Goal: Communication & Community: Ask a question

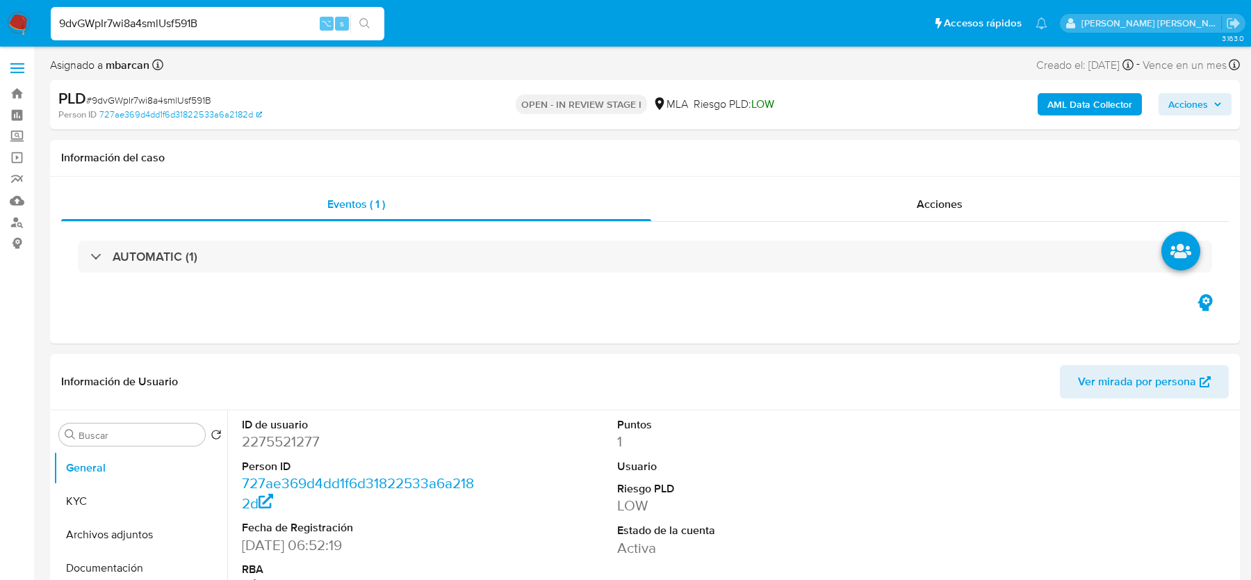
select select "10"
click at [119, 542] on button "Archivos adjuntos" at bounding box center [135, 534] width 163 height 33
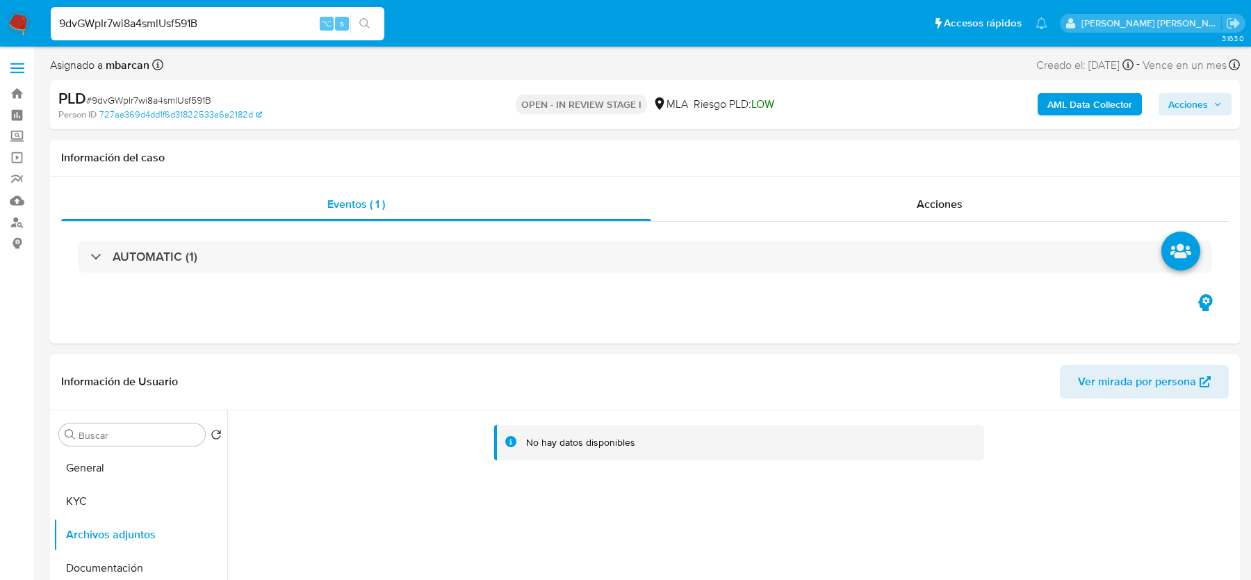
click at [1070, 97] on b "AML Data Collector" at bounding box center [1089, 104] width 85 height 22
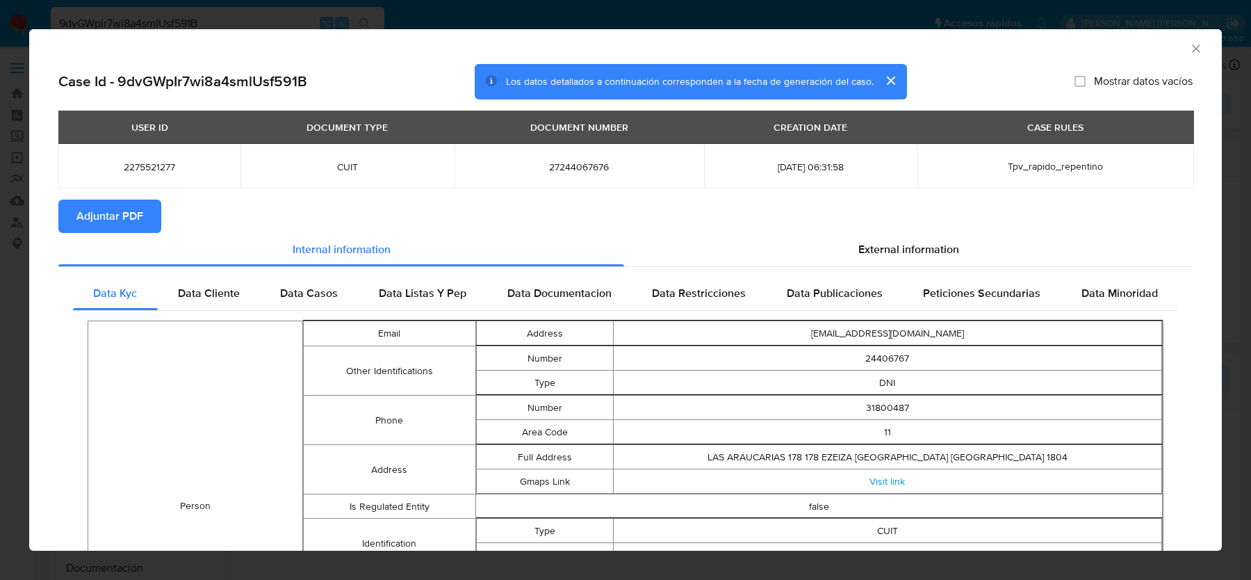
click at [138, 222] on span "Adjuntar PDF" at bounding box center [109, 216] width 67 height 31
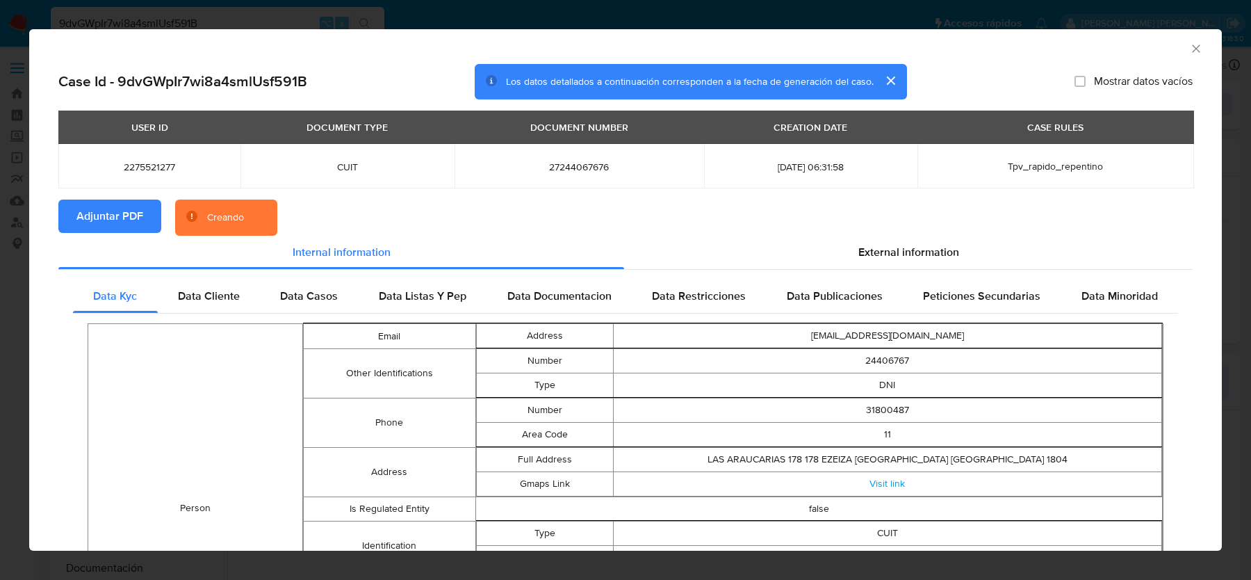
drag, startPoint x: 138, startPoint y: 222, endPoint x: 843, endPoint y: 231, distance: 705.4
click at [159, 222] on button "Adjuntar PDF" at bounding box center [109, 215] width 103 height 33
click at [880, 250] on span "External information" at bounding box center [908, 252] width 101 height 16
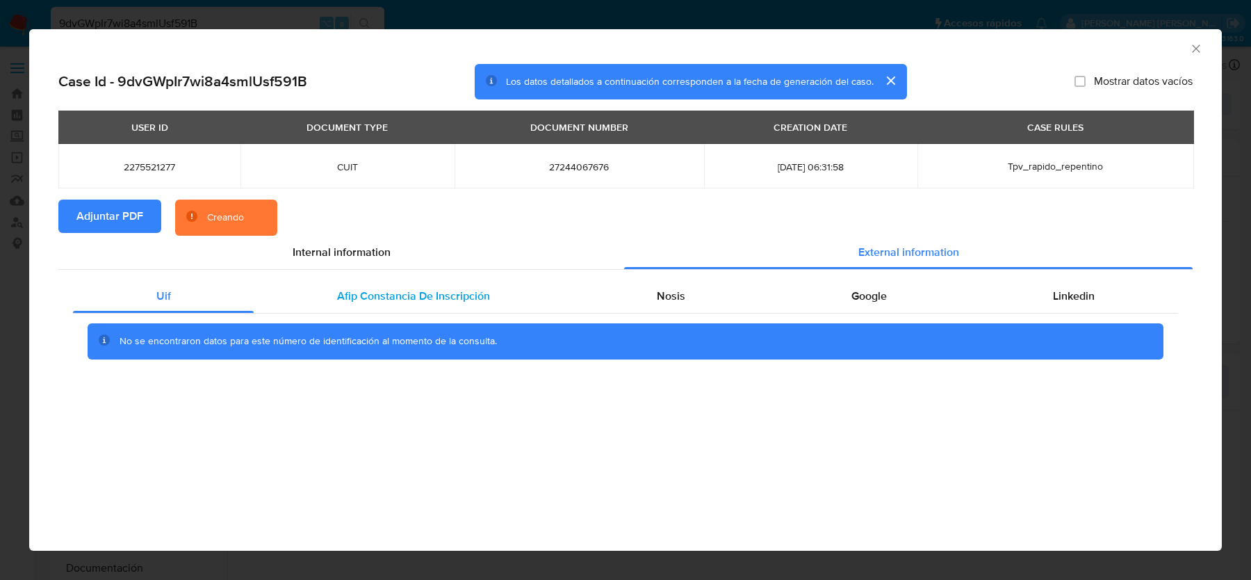
drag, startPoint x: 342, startPoint y: 289, endPoint x: 427, endPoint y: 290, distance: 85.5
click at [342, 289] on span "Afip Constancia De Inscripción" at bounding box center [413, 296] width 153 height 16
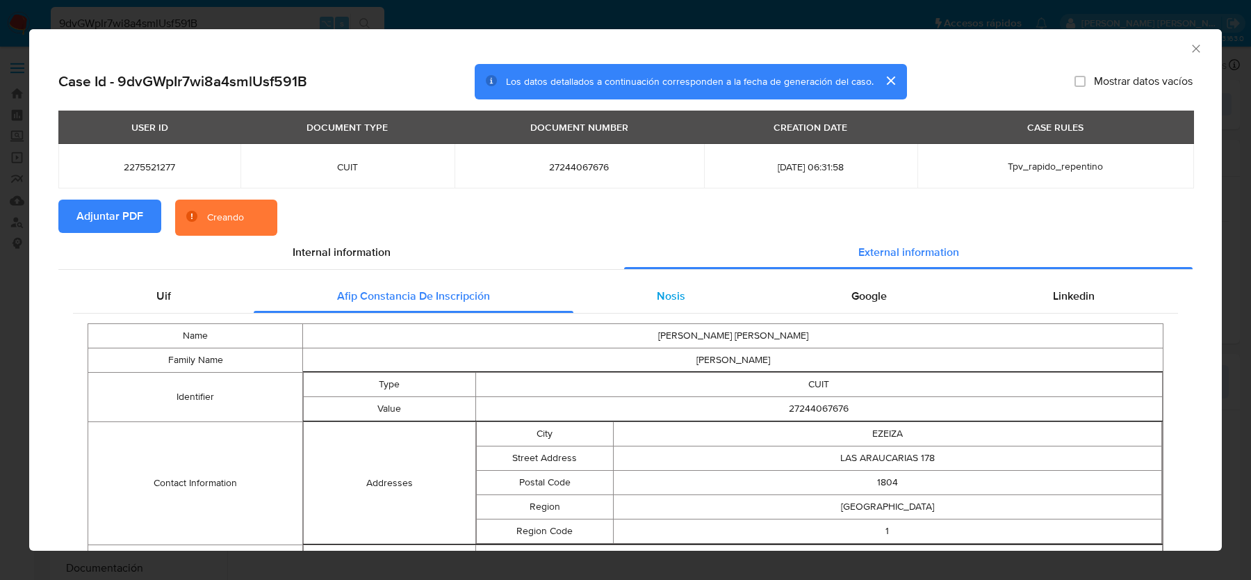
click at [672, 300] on span "Nosis" at bounding box center [671, 296] width 28 height 16
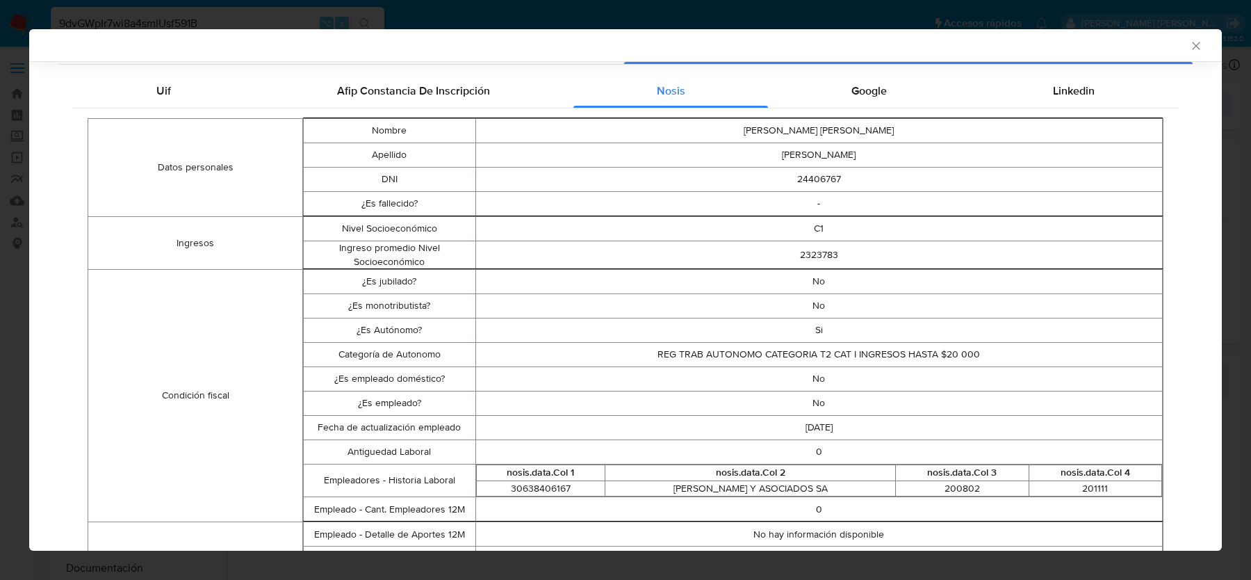
scroll to position [177, 0]
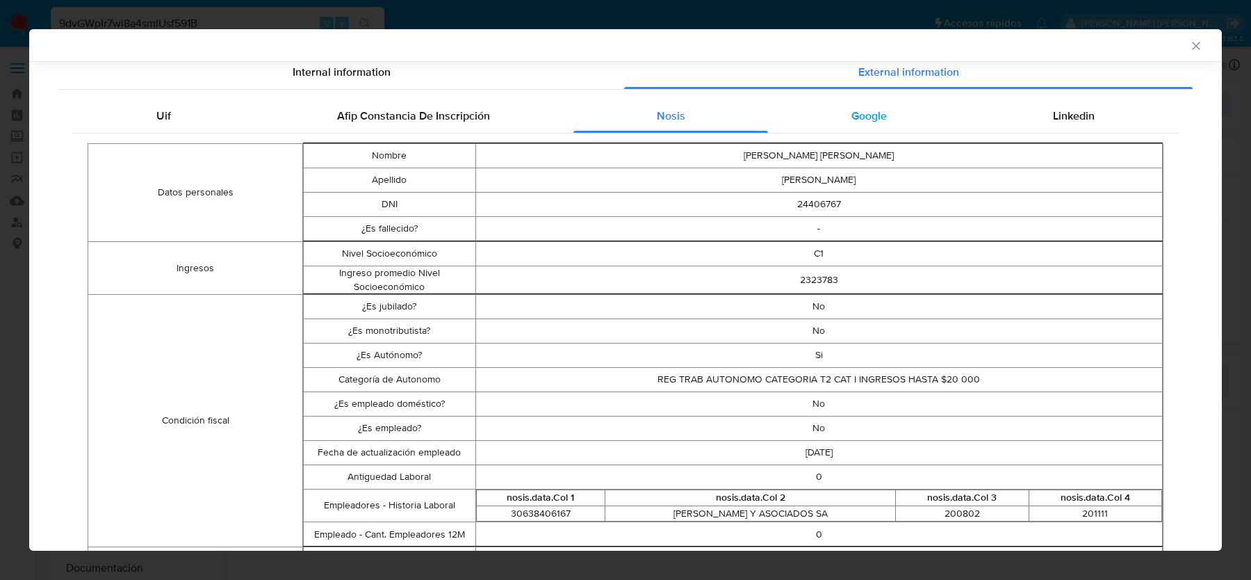
click at [891, 108] on div "Google" at bounding box center [869, 115] width 202 height 33
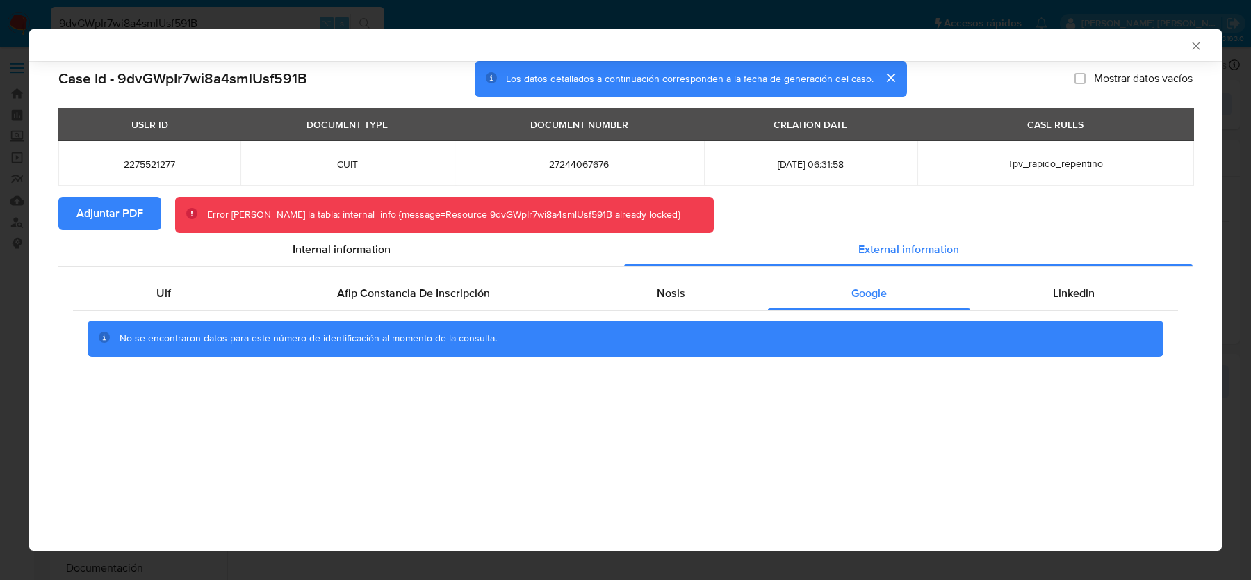
click at [1193, 47] on icon "Cerrar ventana" at bounding box center [1196, 46] width 8 height 8
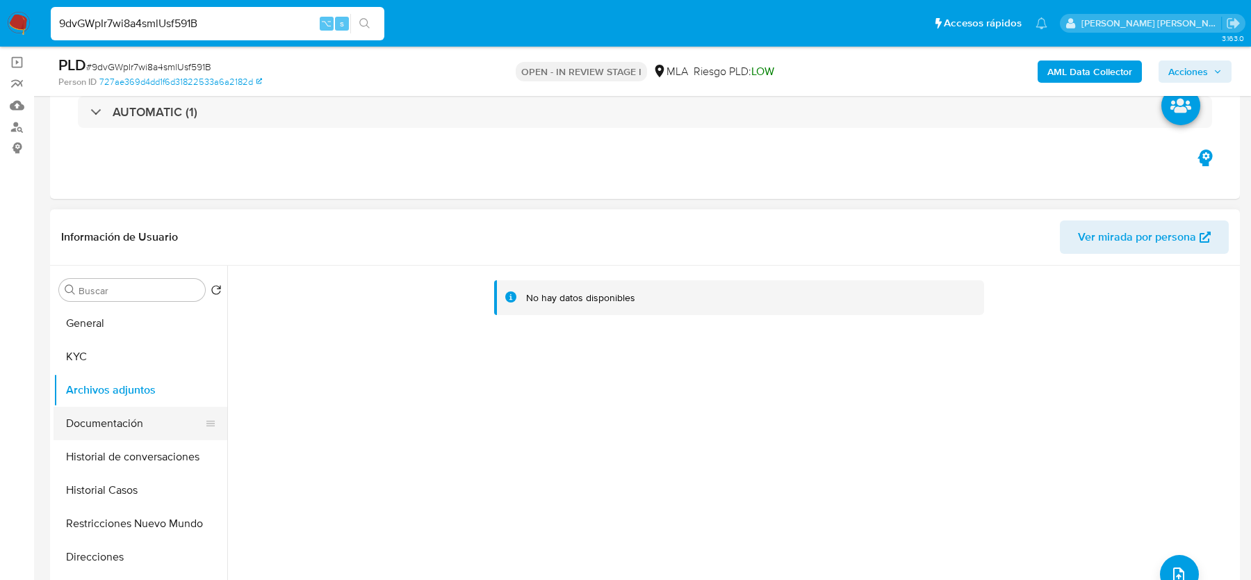
scroll to position [112, 0]
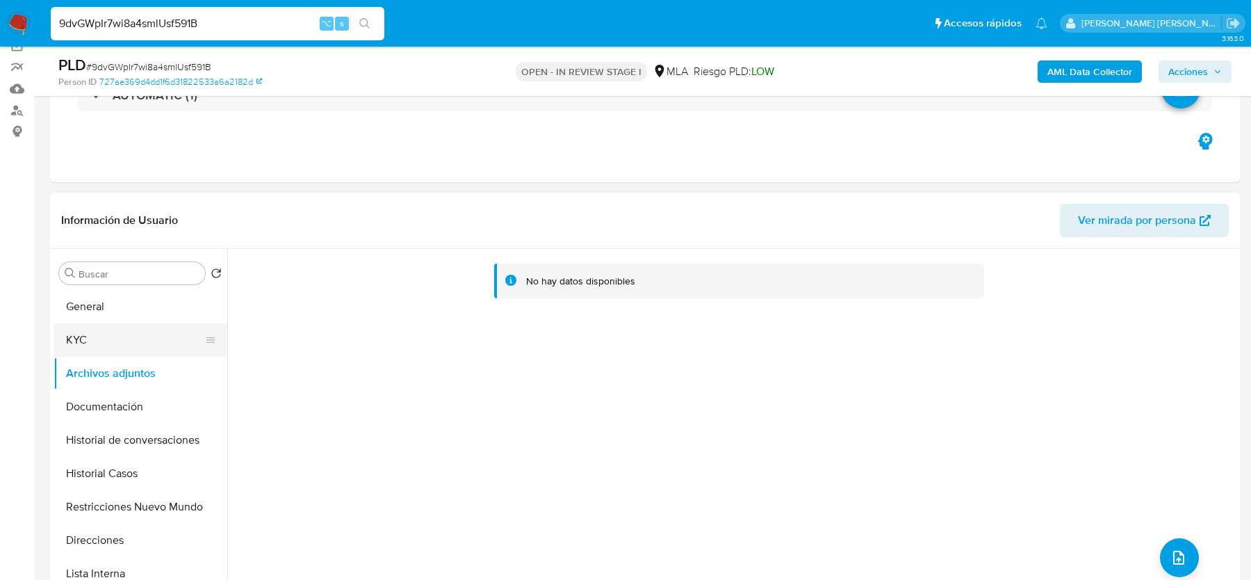
click at [123, 334] on button "KYC" at bounding box center [135, 339] width 163 height 33
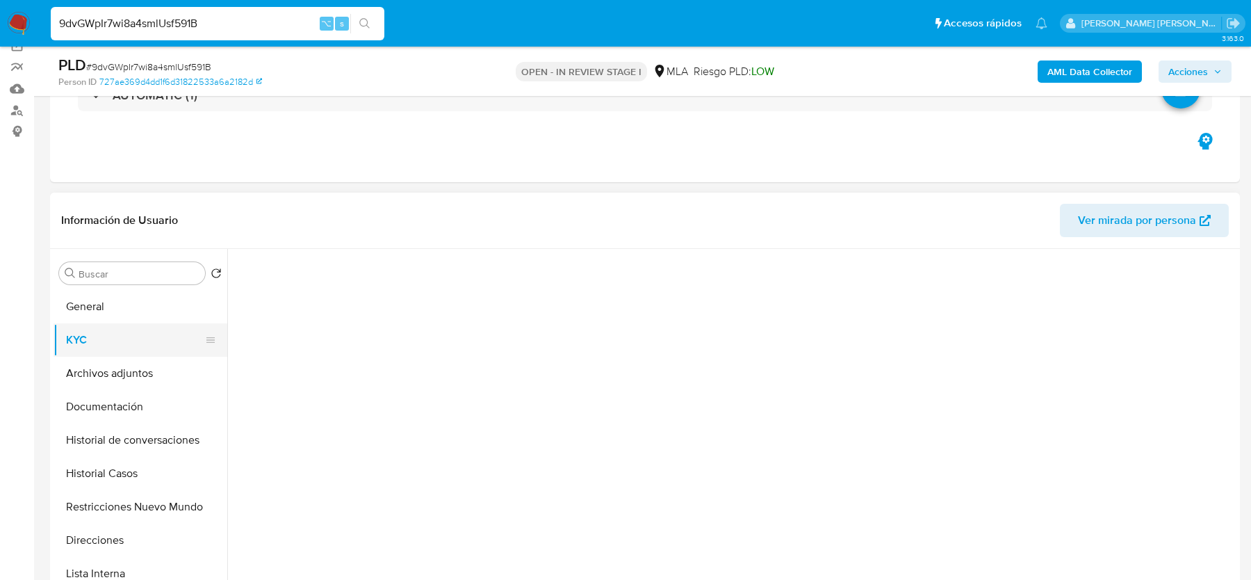
click at [119, 354] on button "KYC" at bounding box center [135, 339] width 163 height 33
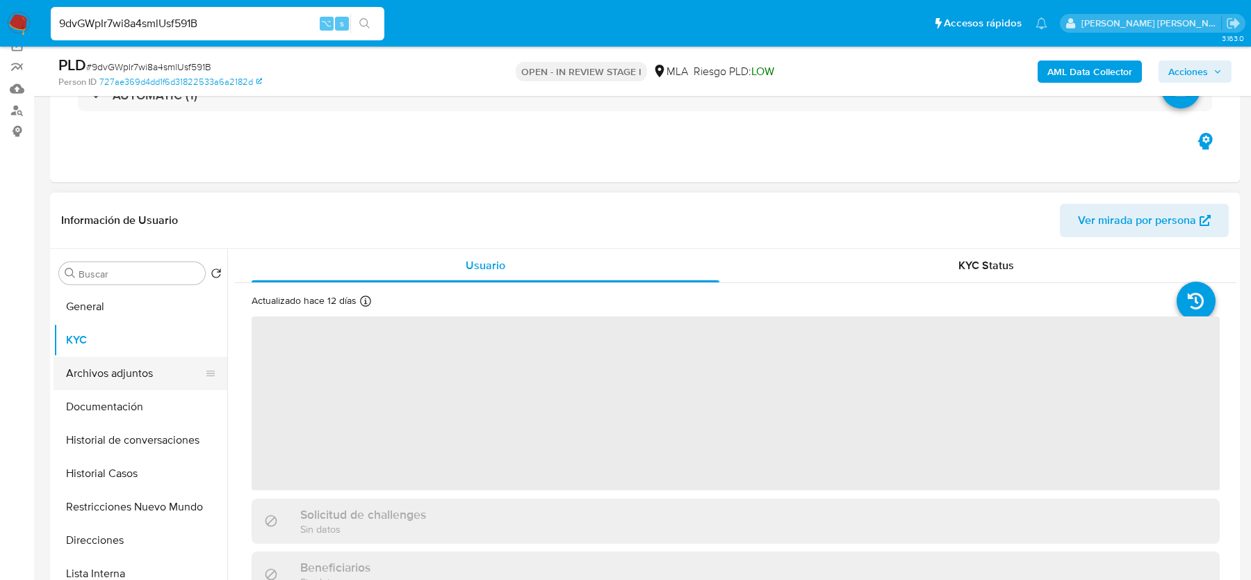
click at [144, 372] on button "Archivos adjuntos" at bounding box center [135, 372] width 163 height 33
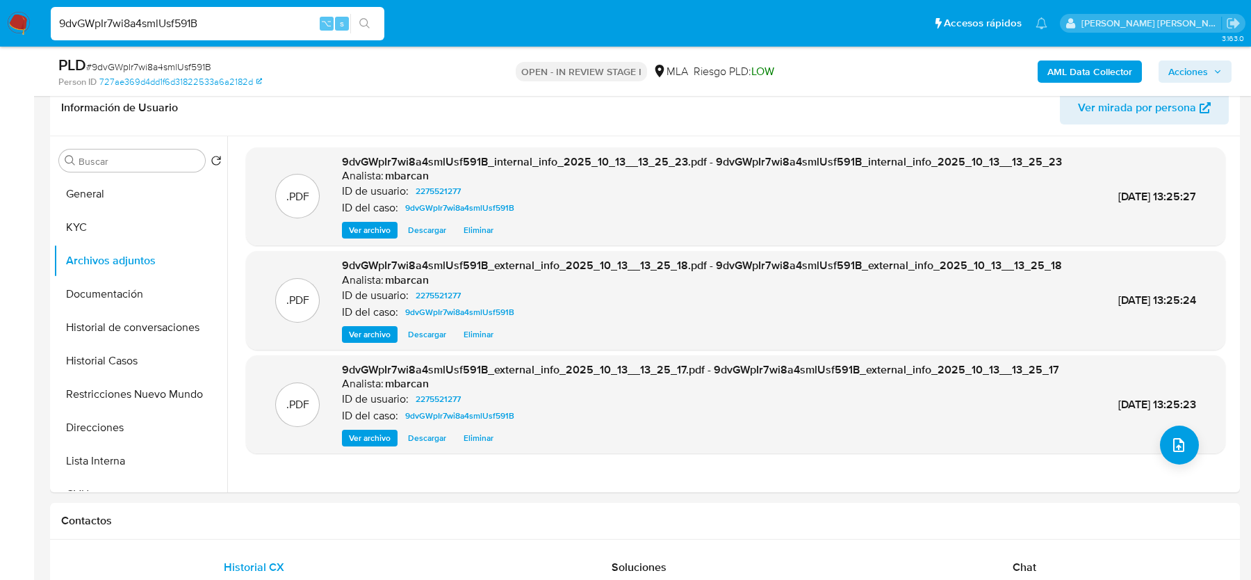
scroll to position [233, 0]
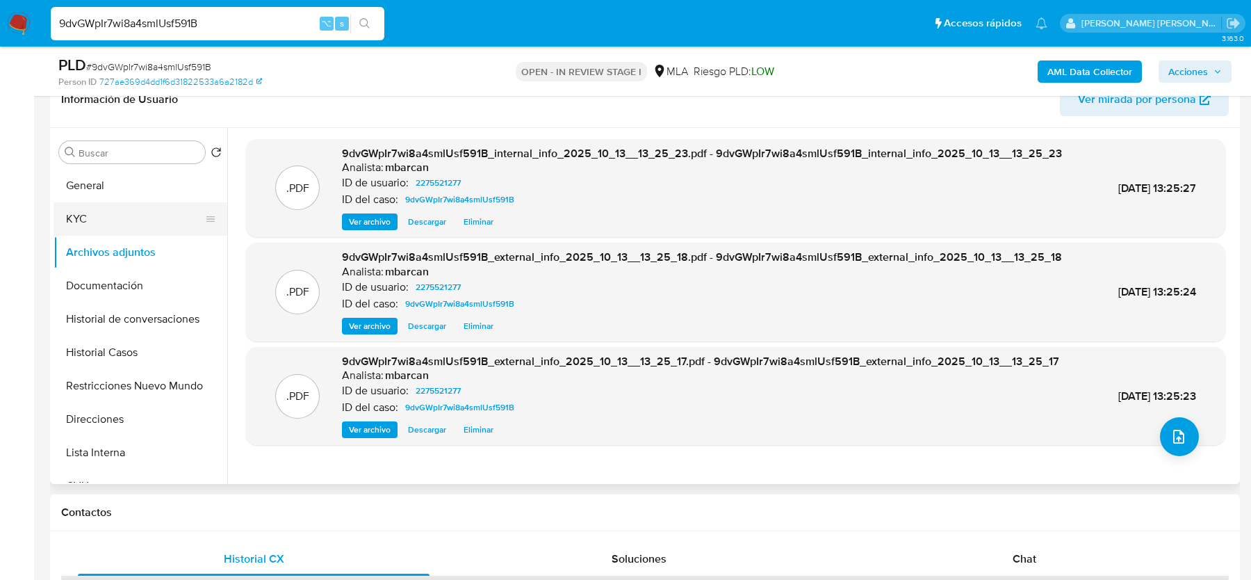
click at [106, 219] on button "KYC" at bounding box center [135, 218] width 163 height 33
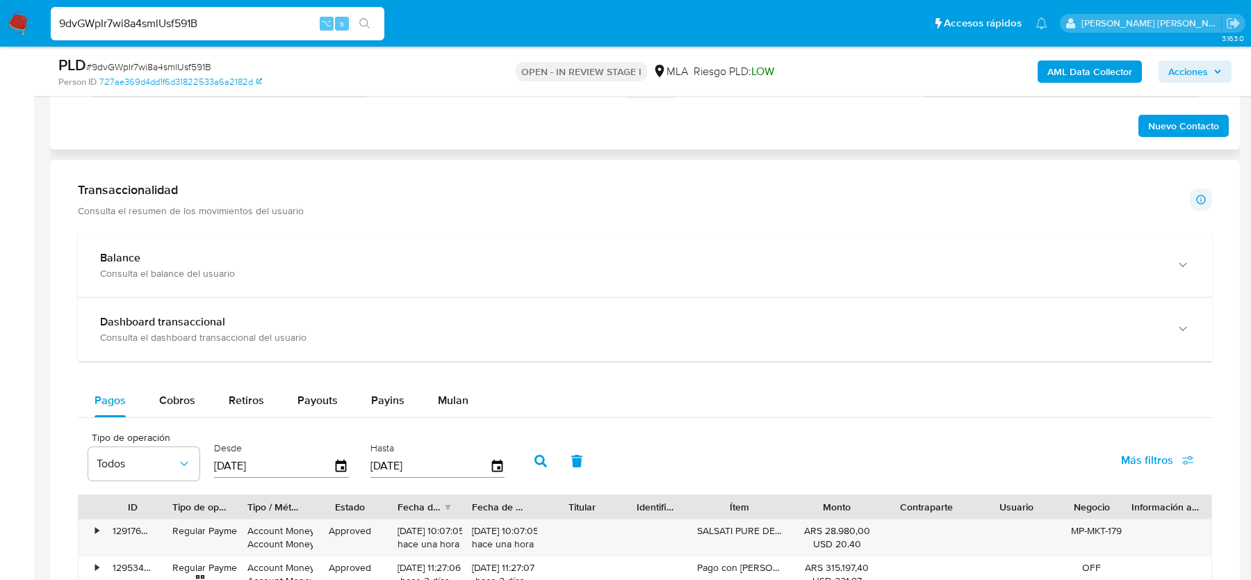
scroll to position [901, 0]
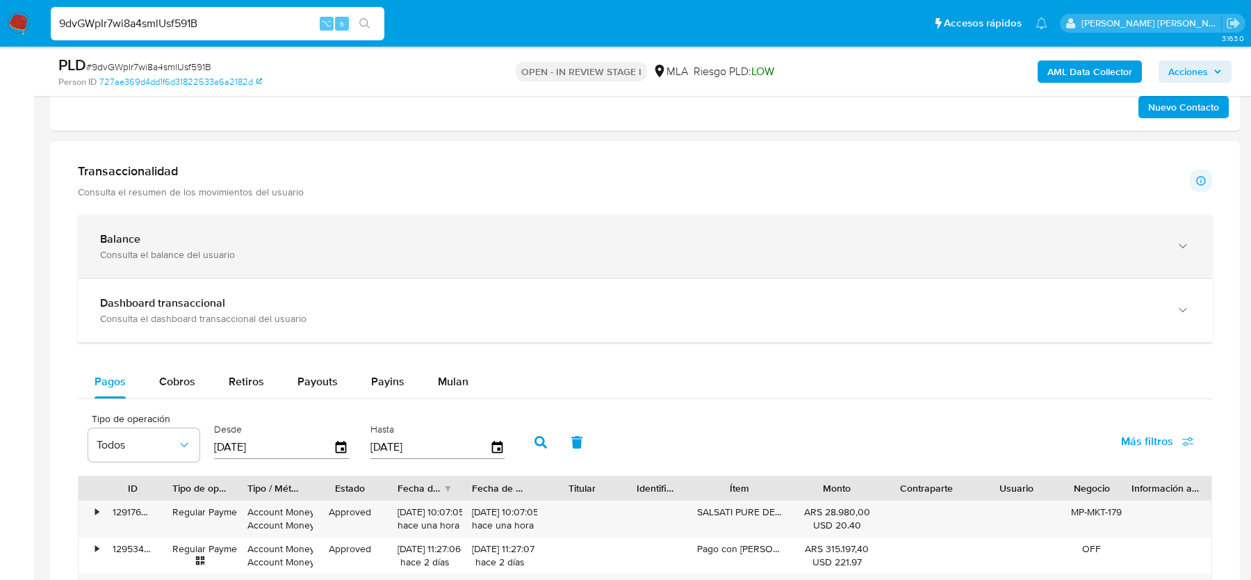
click at [182, 215] on div "Balance Consulta el balance del usuario" at bounding box center [645, 246] width 1134 height 63
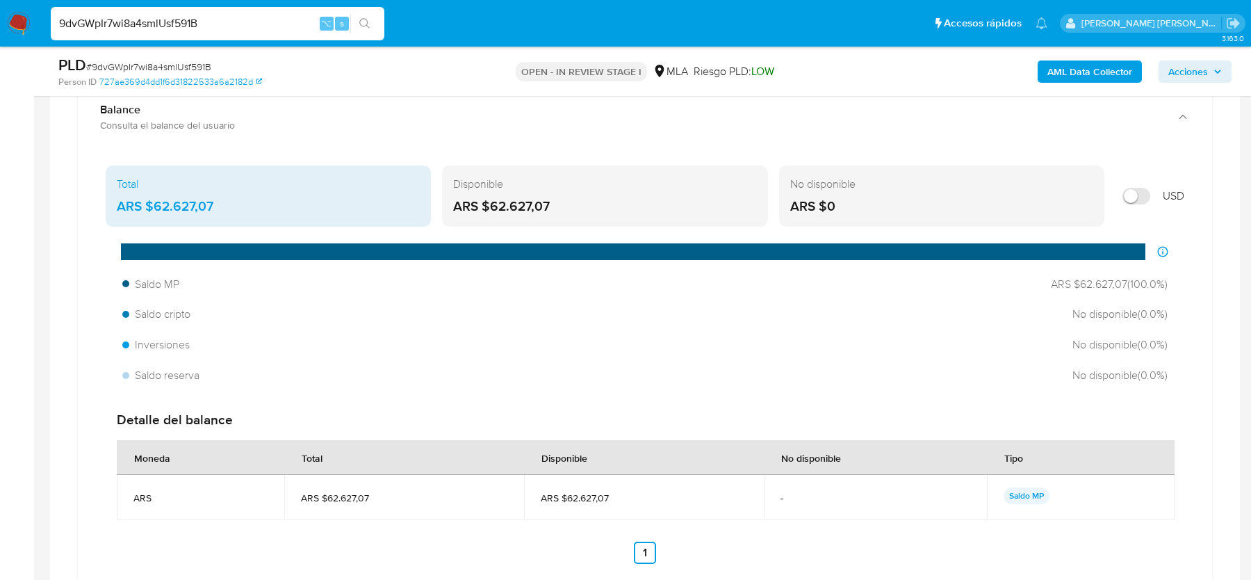
scroll to position [1024, 0]
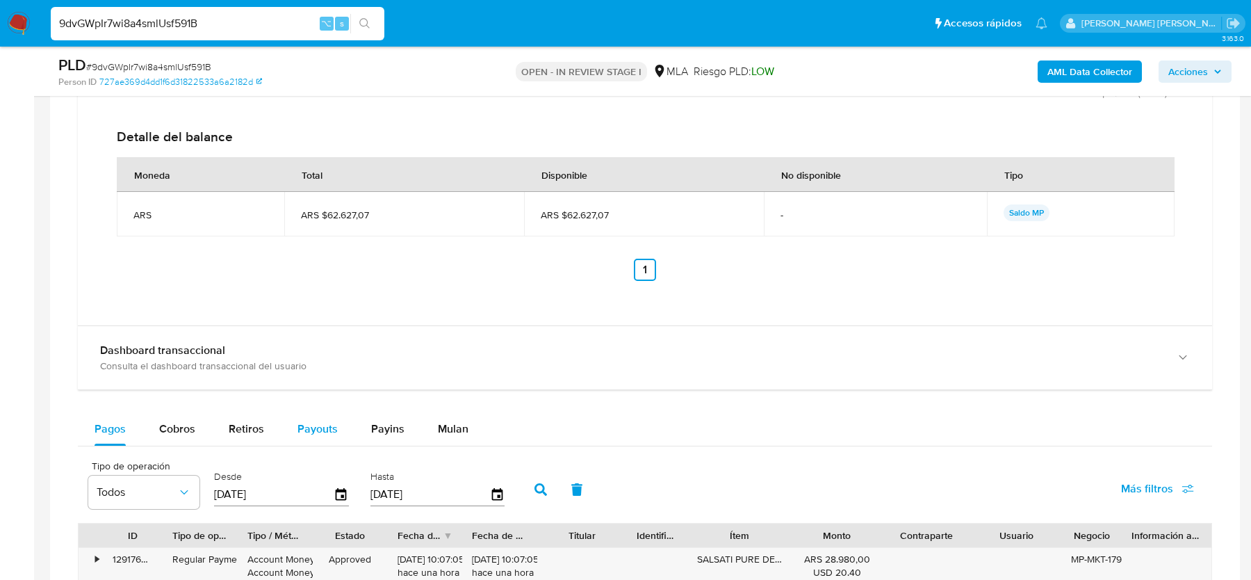
click at [320, 422] on span "Payouts" at bounding box center [317, 428] width 40 height 16
select select "10"
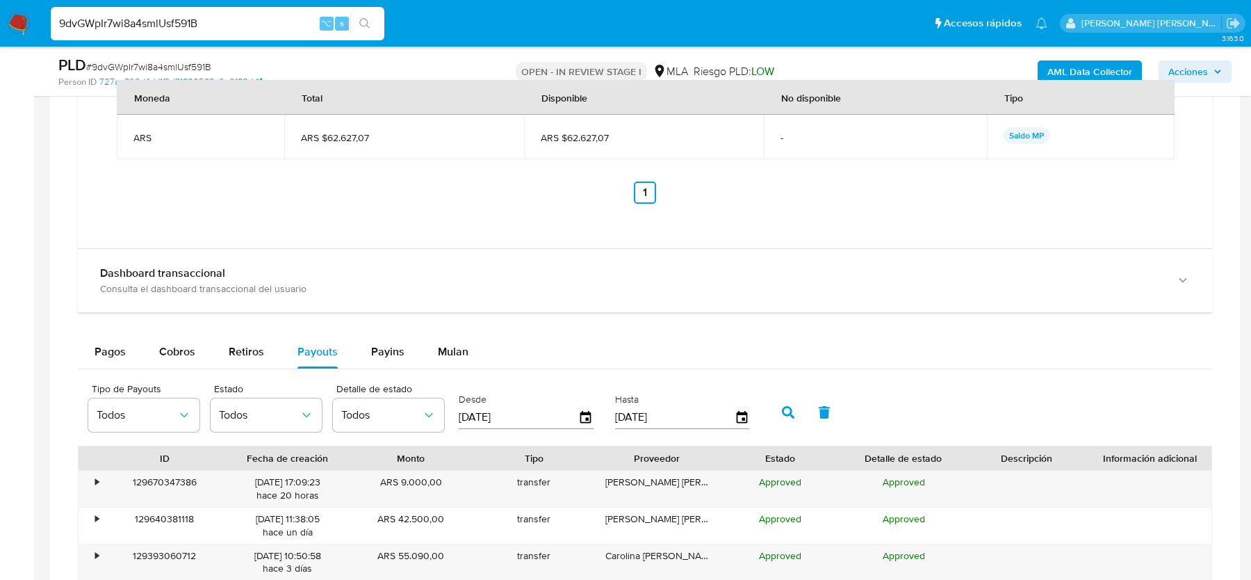
scroll to position [1468, 0]
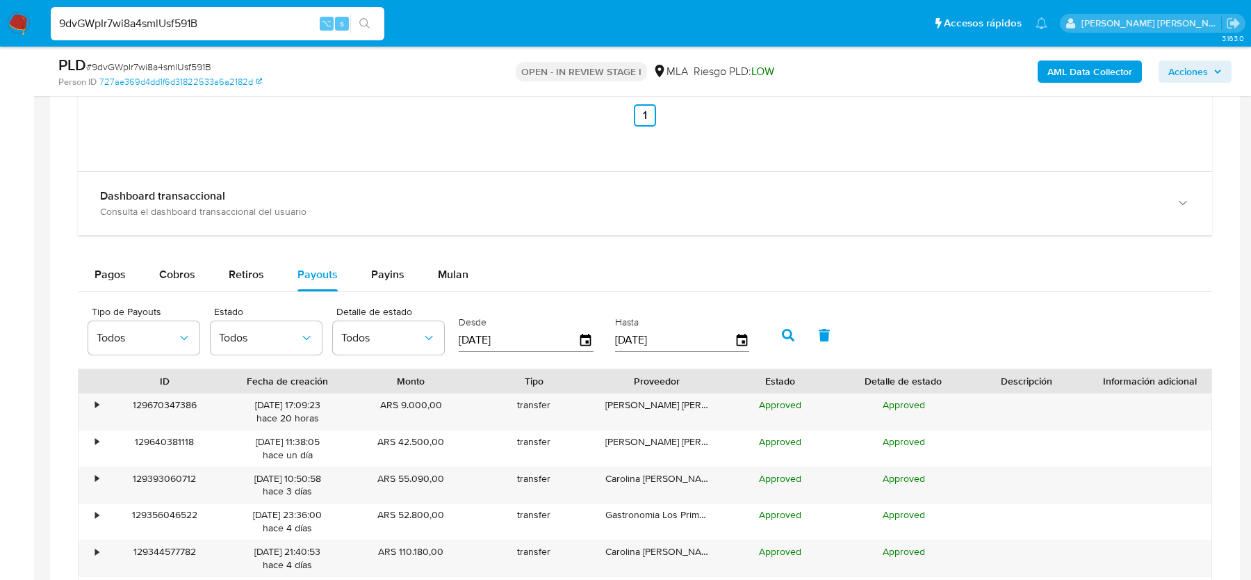
click at [480, 336] on input "[DATE]" at bounding box center [519, 340] width 120 height 22
type input "16/72/025_"
type input "01/09/2025"
click at [782, 329] on icon "button" at bounding box center [788, 335] width 13 height 13
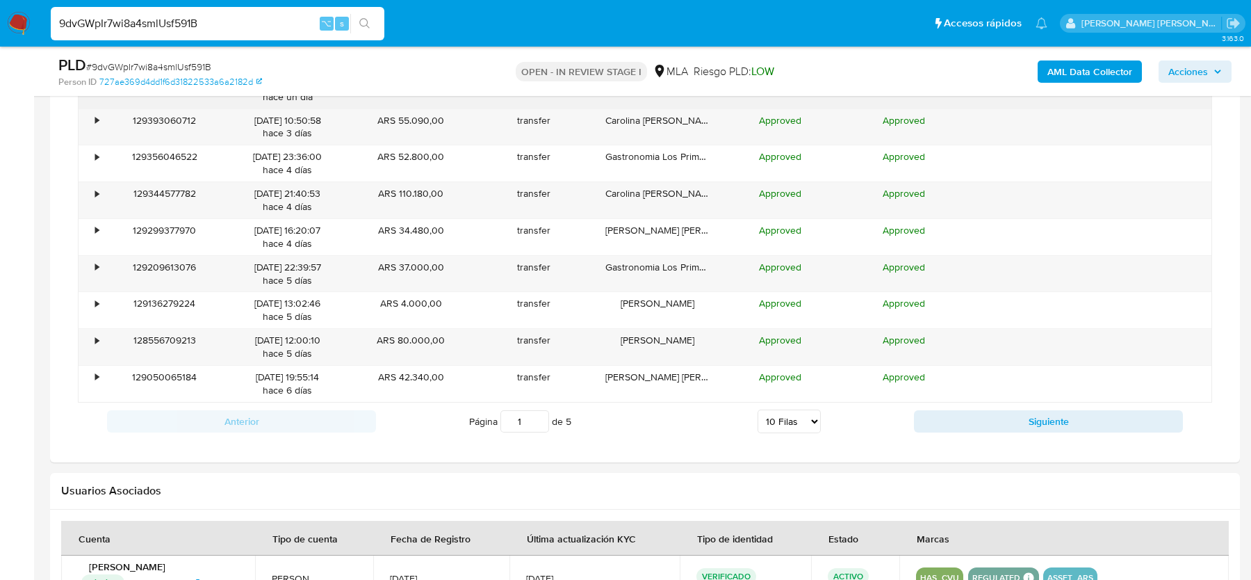
scroll to position [1828, 0]
click at [795, 408] on select "5 Filas 10 Filas 20 Filas 25 Filas 50 Filas 100 Filas" at bounding box center [788, 419] width 63 height 24
select select "100"
click at [757, 407] on select "5 Filas 10 Filas 20 Filas 25 Filas 50 Filas 100 Filas" at bounding box center [788, 419] width 63 height 24
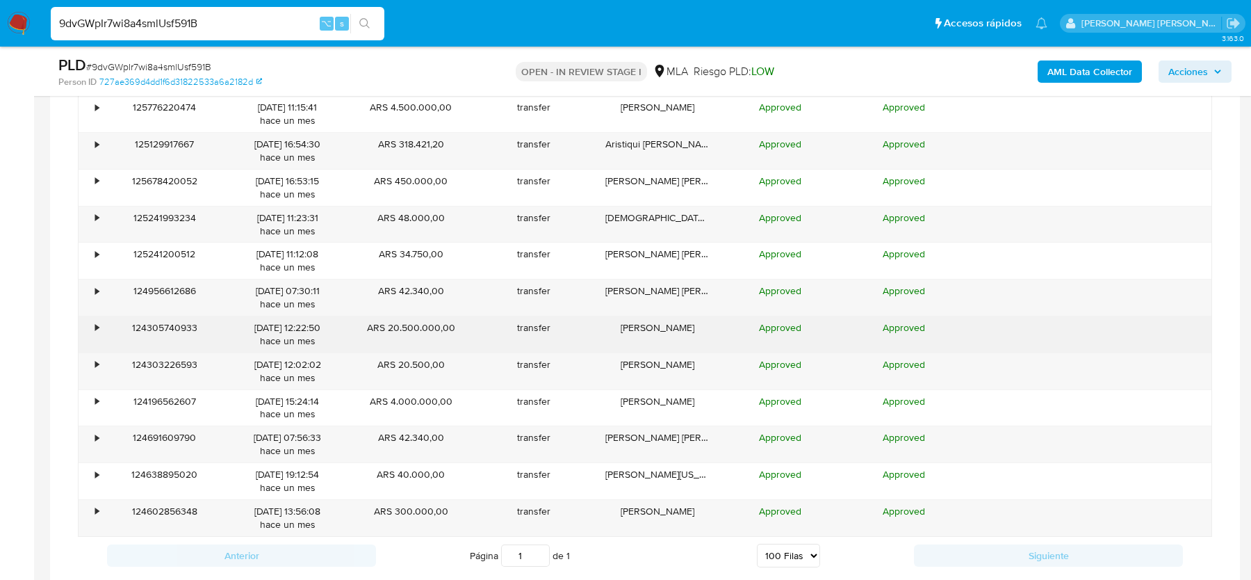
scroll to position [3048, 0]
click at [98, 322] on div "•" at bounding box center [96, 328] width 3 height 13
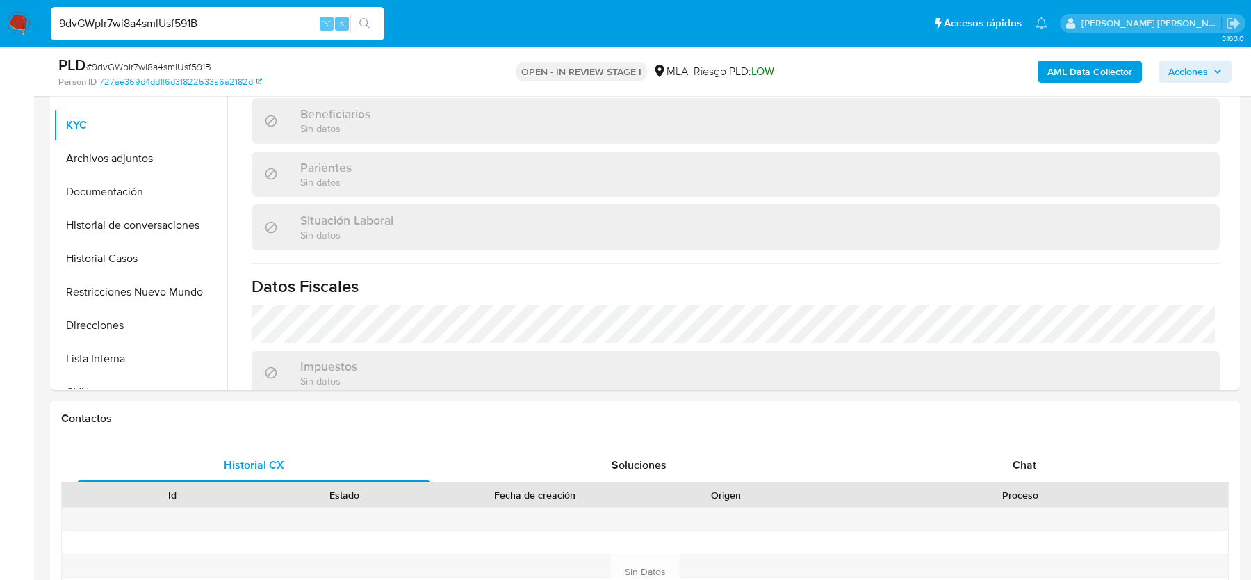
scroll to position [561, 0]
click at [1017, 479] on div "Chat" at bounding box center [1024, 464] width 352 height 33
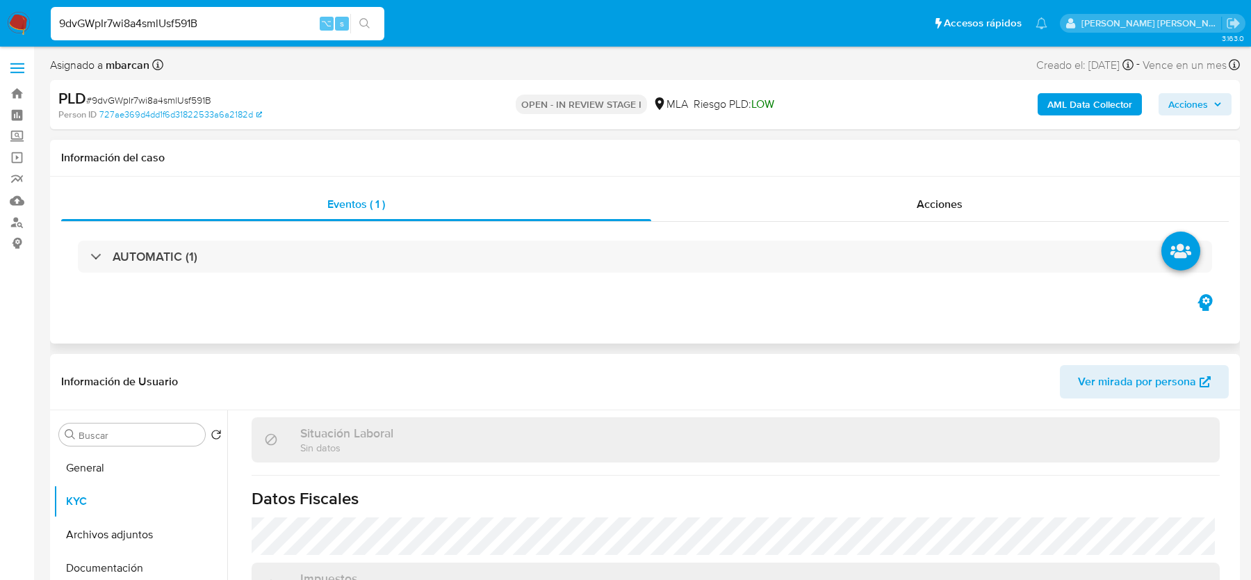
scroll to position [99, 0]
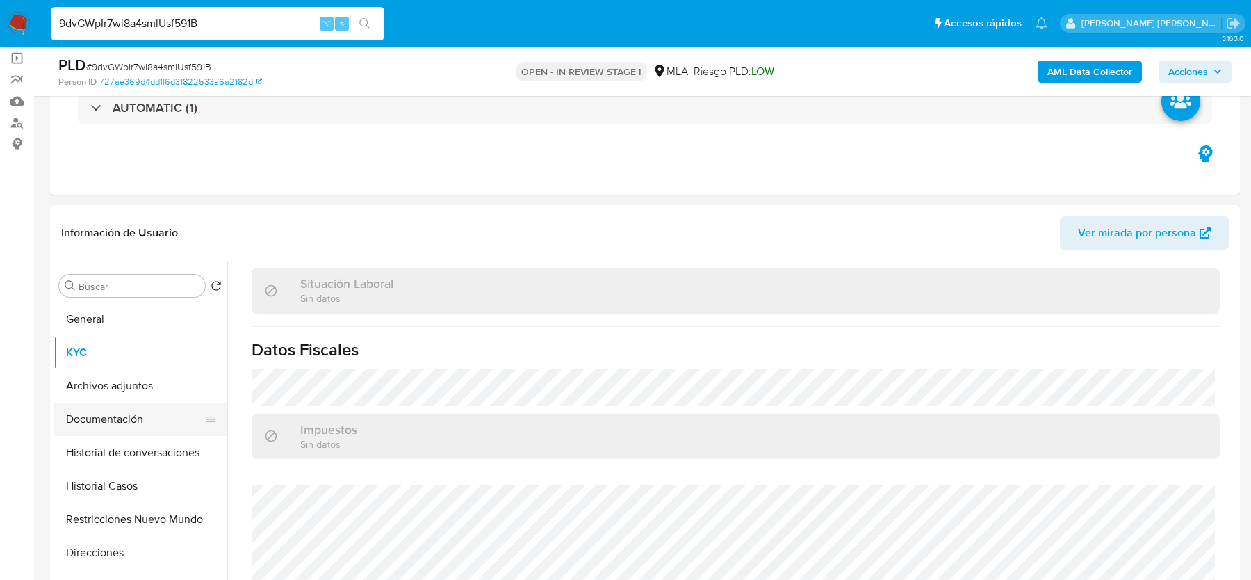
click at [149, 409] on button "Documentación" at bounding box center [135, 418] width 163 height 33
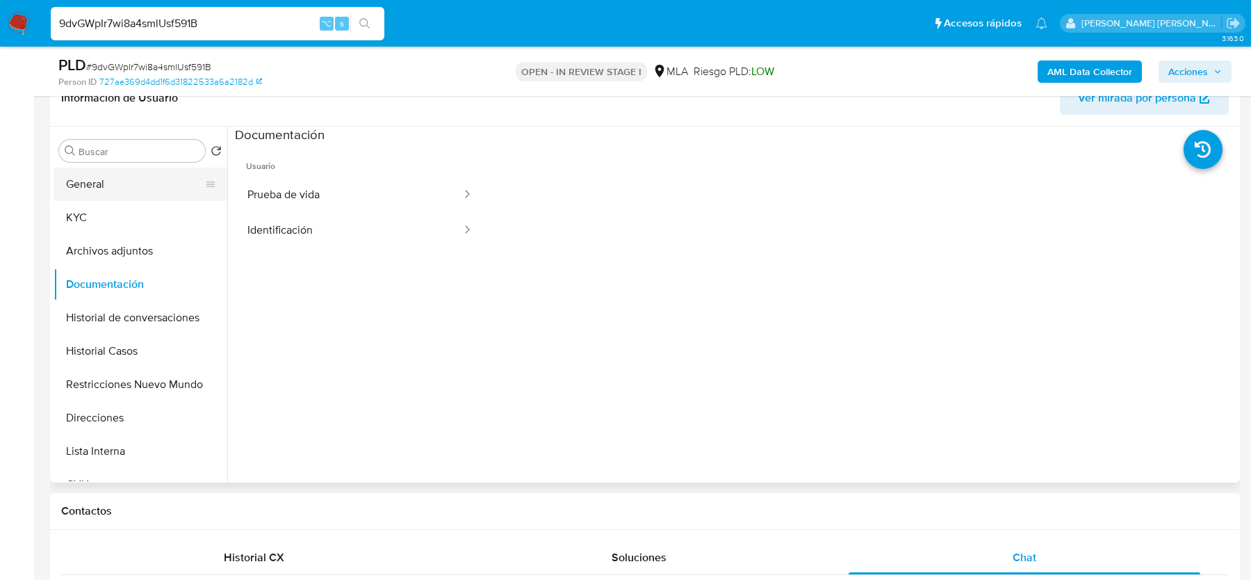
scroll to position [235, 0]
click at [101, 215] on button "KYC" at bounding box center [135, 216] width 163 height 33
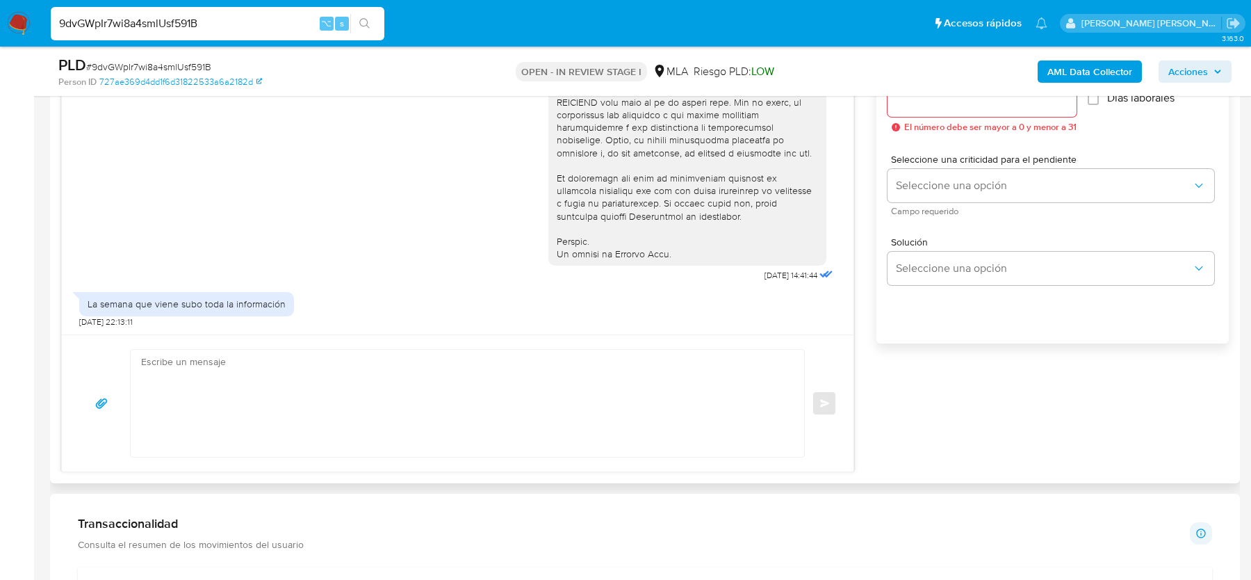
scroll to position [698, 0]
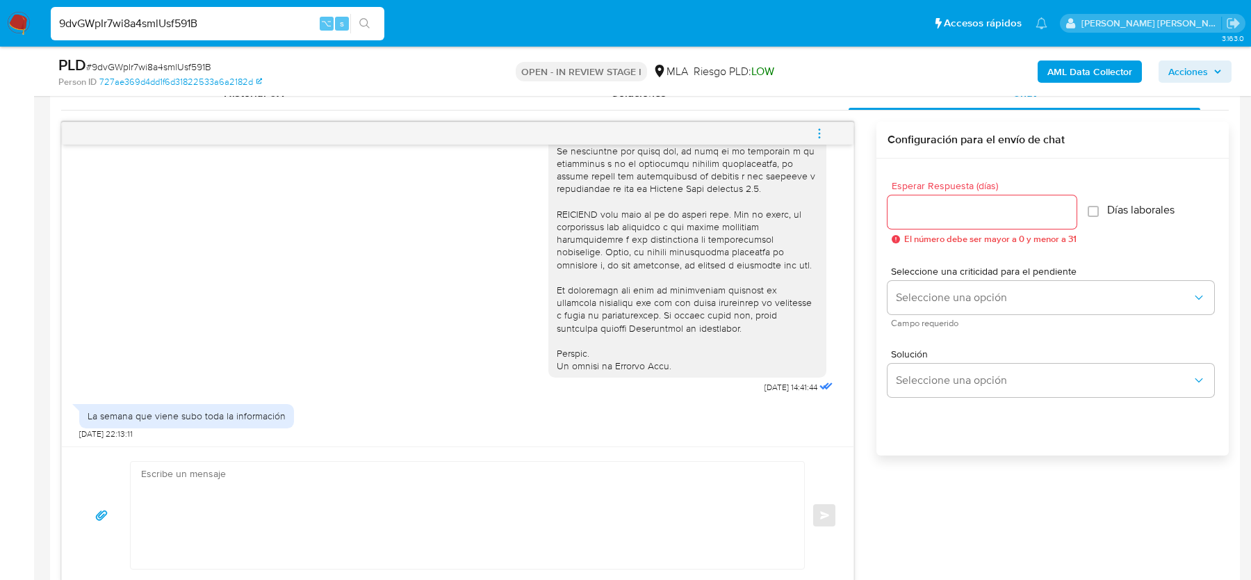
click at [440, 511] on textarea at bounding box center [464, 514] width 646 height 107
paste textarea "Hola, Esperamos que te encuentres muy bien. Te consultamos si tuviste oportunid…"
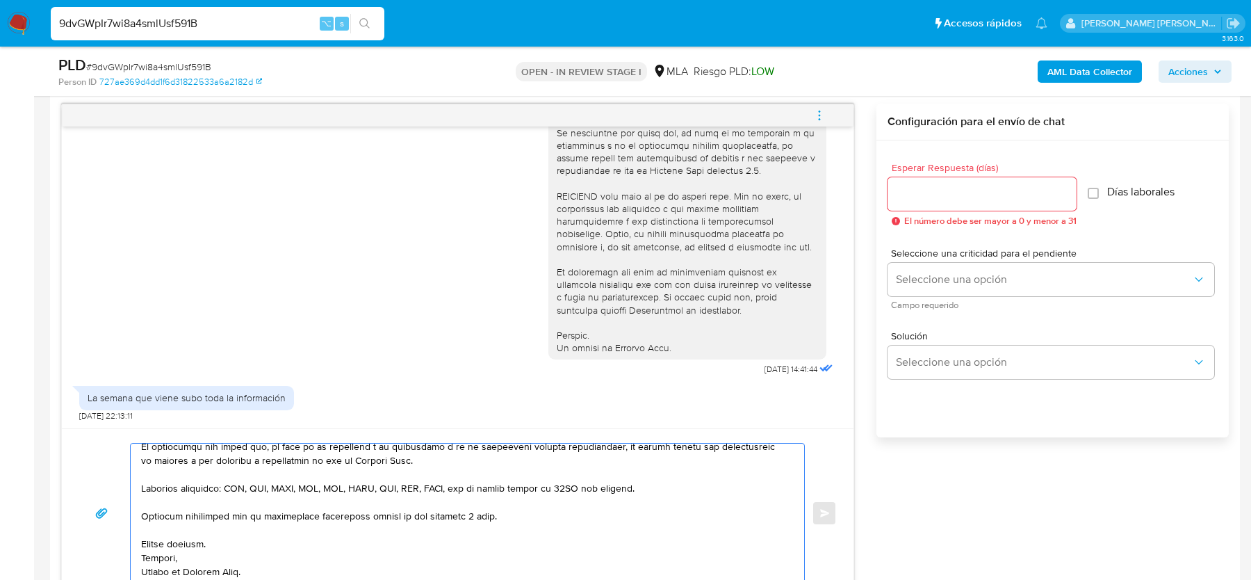
scroll to position [0, 0]
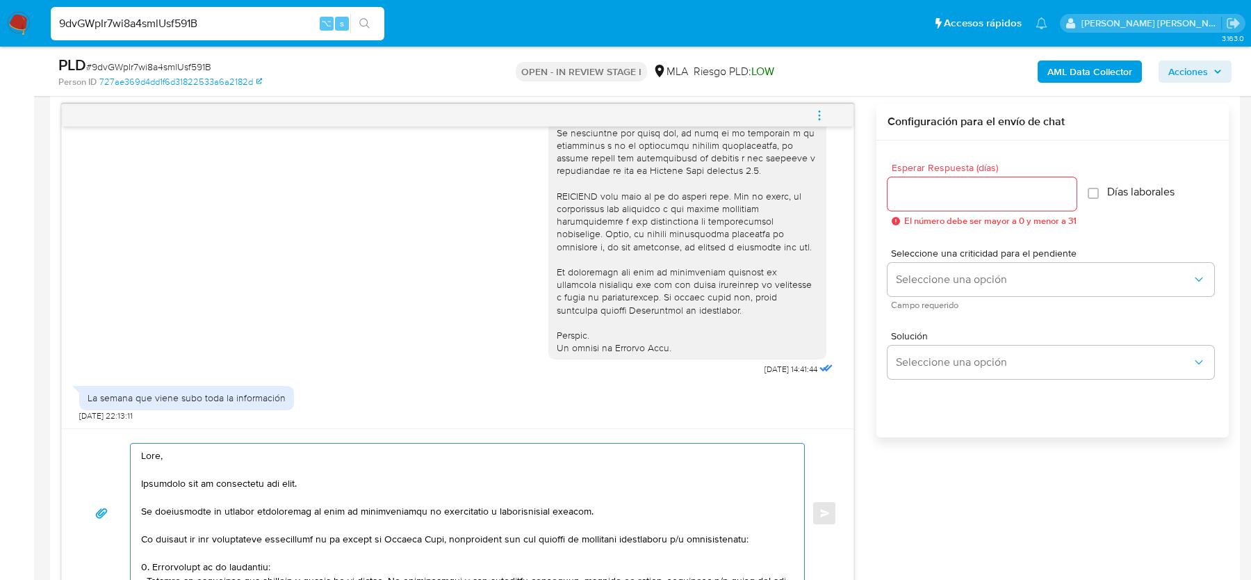
click at [142, 509] on textarea at bounding box center [464, 512] width 646 height 139
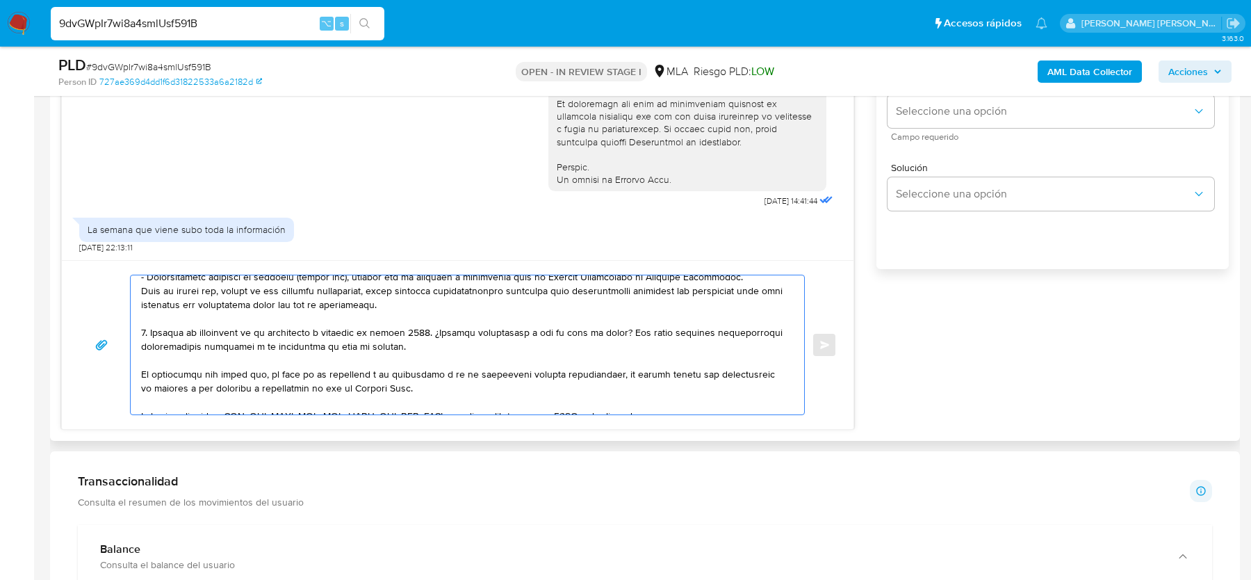
scroll to position [226, 0]
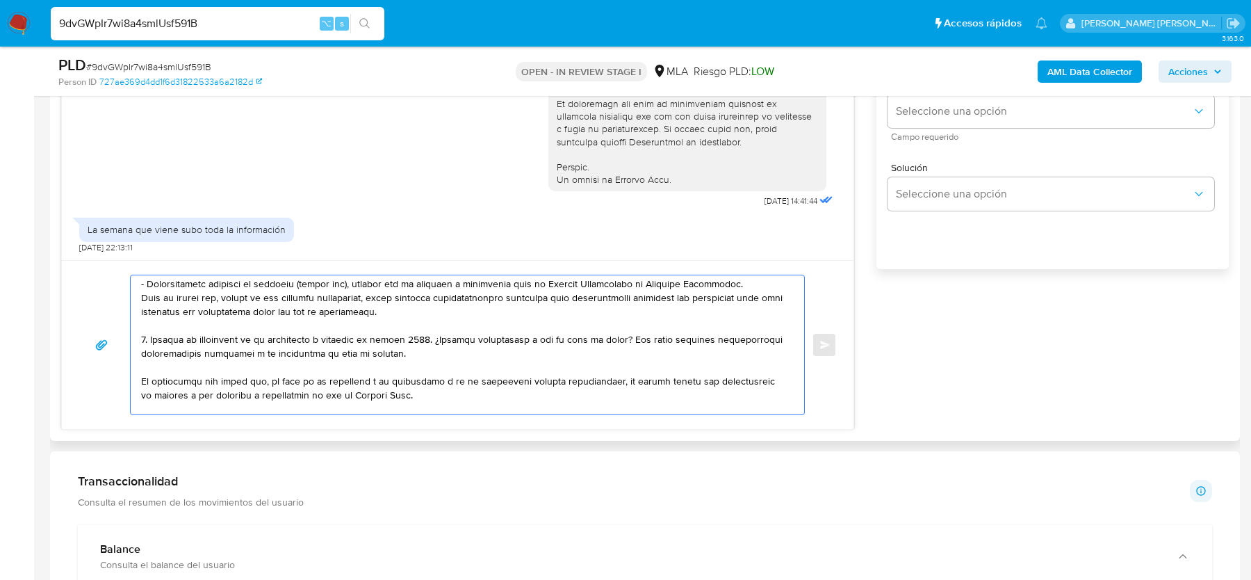
click at [753, 278] on textarea at bounding box center [464, 344] width 646 height 139
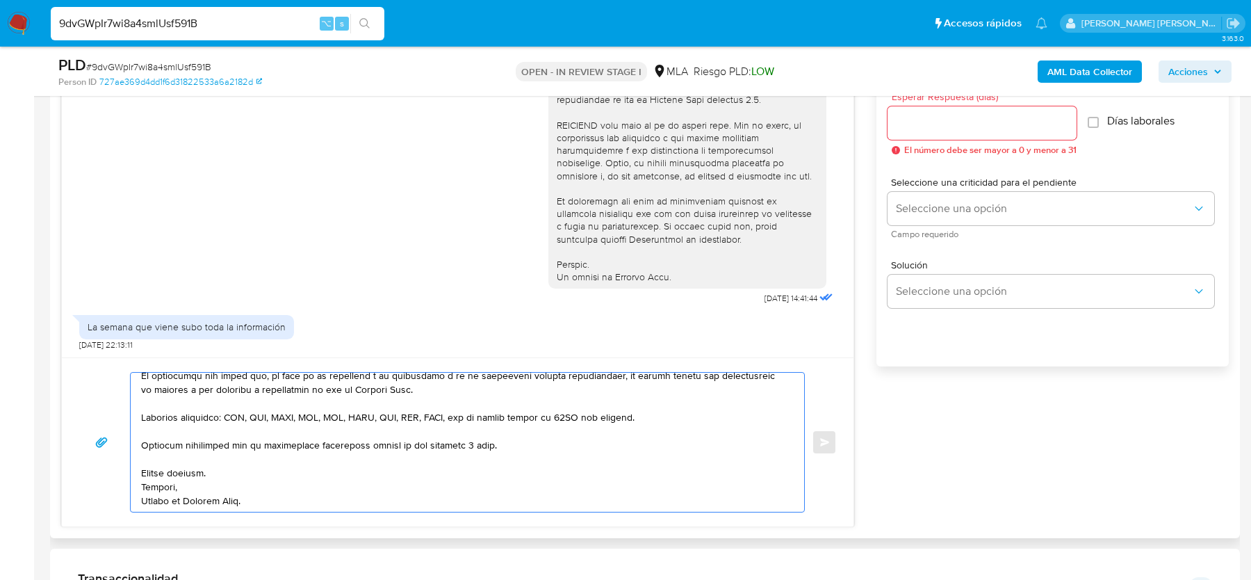
scroll to position [752, 0]
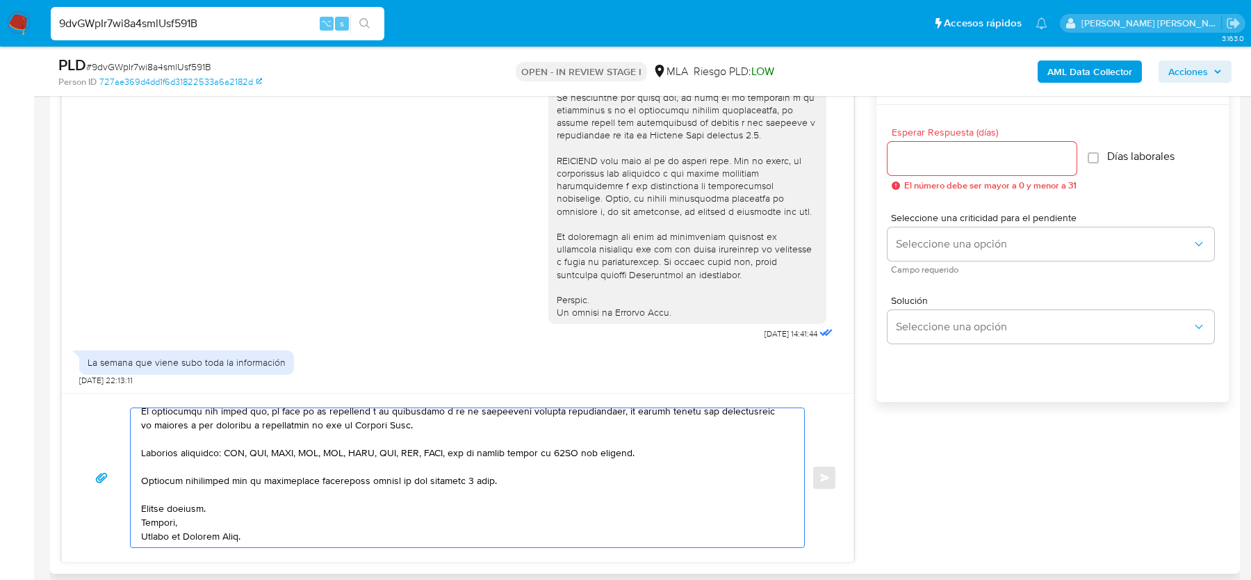
type textarea "Hola, Esperamos que te encuentres muy bien. Te consultamos si tuviste oportunid…"
click at [951, 159] on input "Esperar Respuesta (días)" at bounding box center [981, 158] width 189 height 18
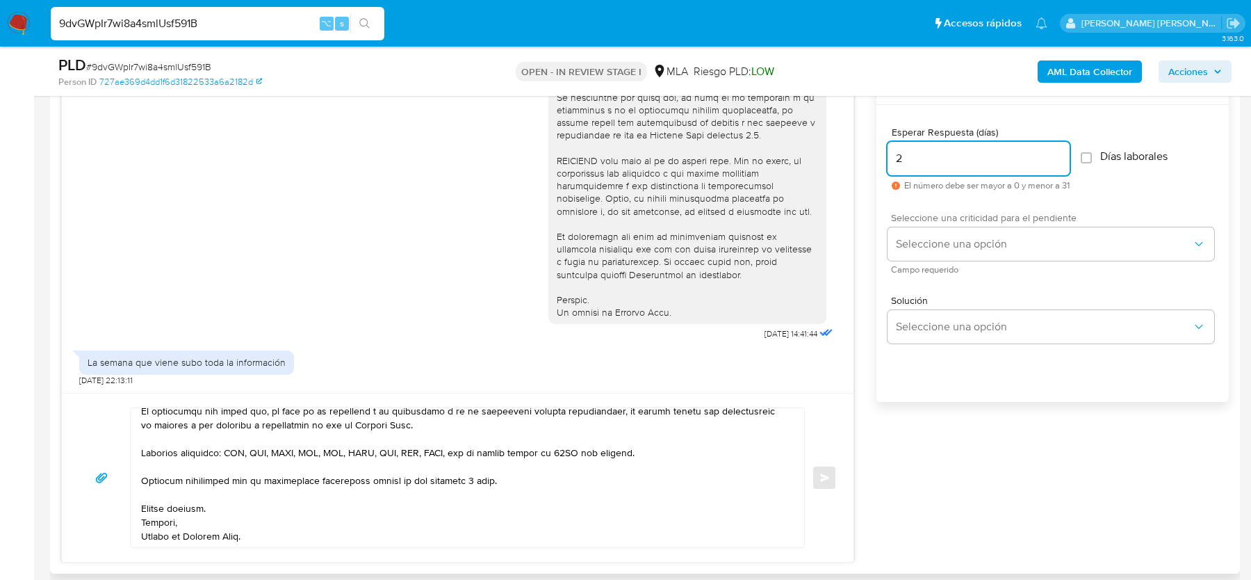
type input "2"
click at [910, 267] on span "Campo requerido" at bounding box center [1054, 269] width 327 height 7
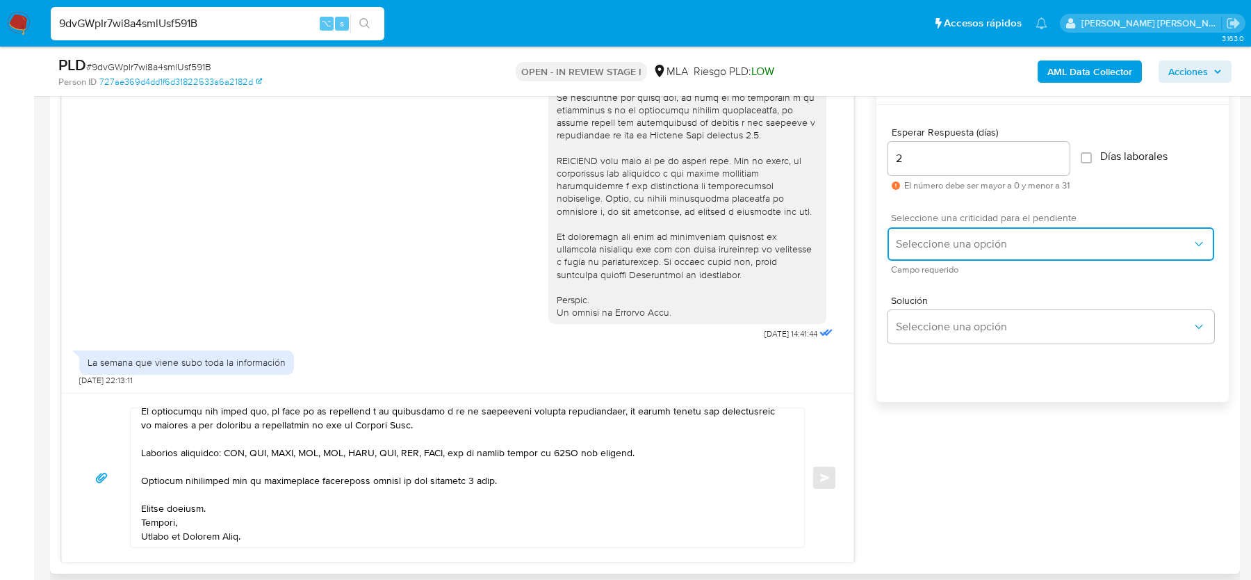
click at [910, 252] on button "Seleccione una opción" at bounding box center [1050, 243] width 327 height 33
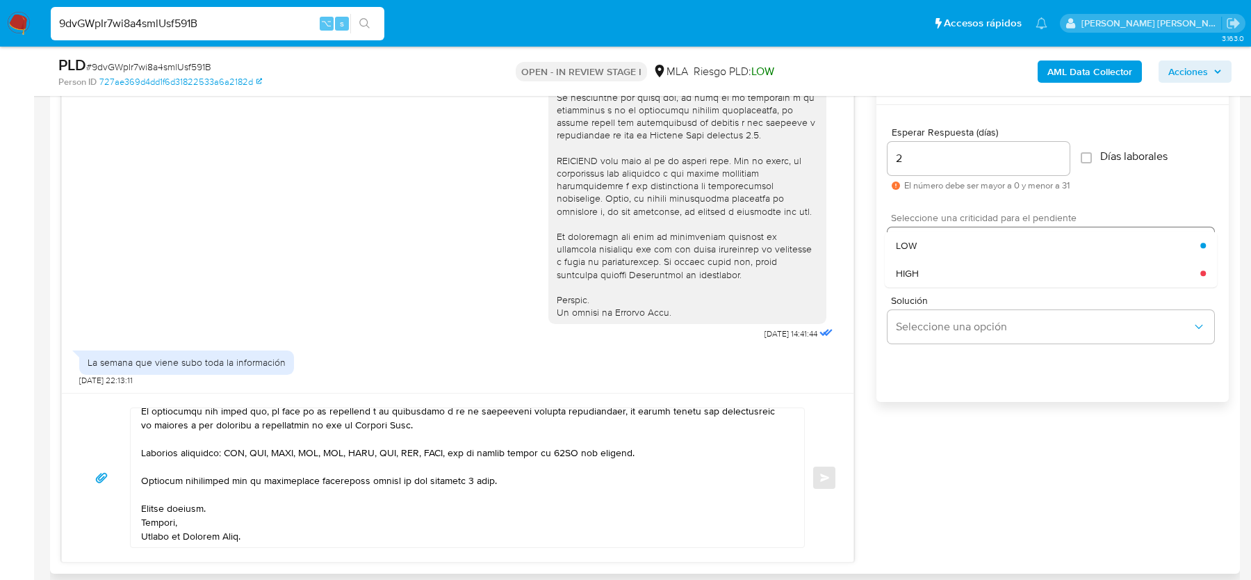
click at [910, 284] on div "HIGH" at bounding box center [1048, 273] width 304 height 28
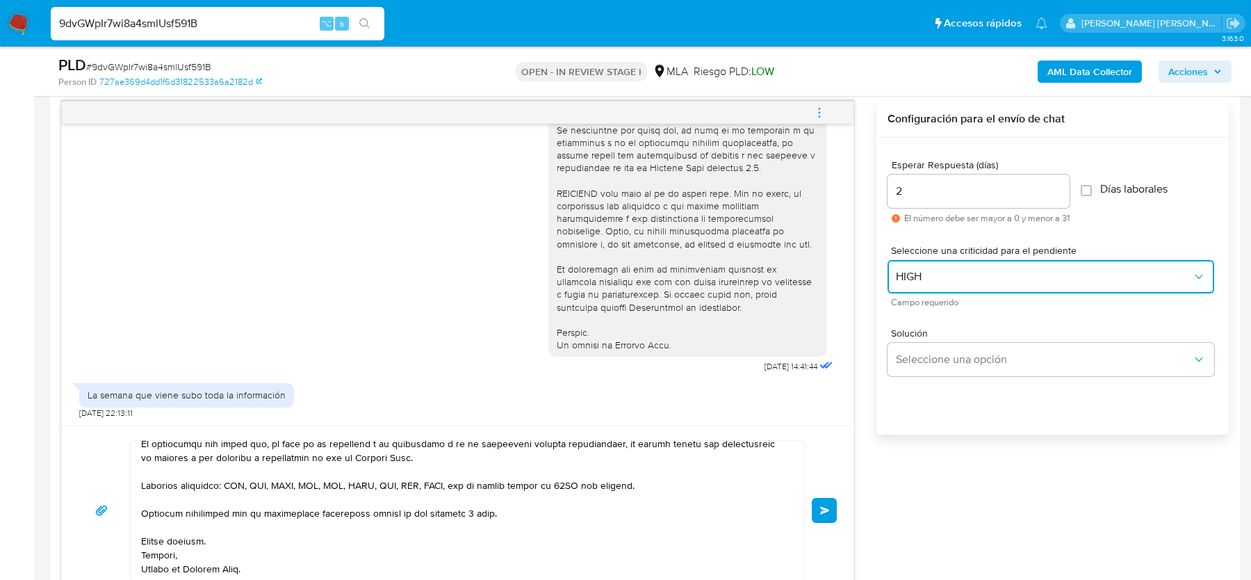
scroll to position [711, 0]
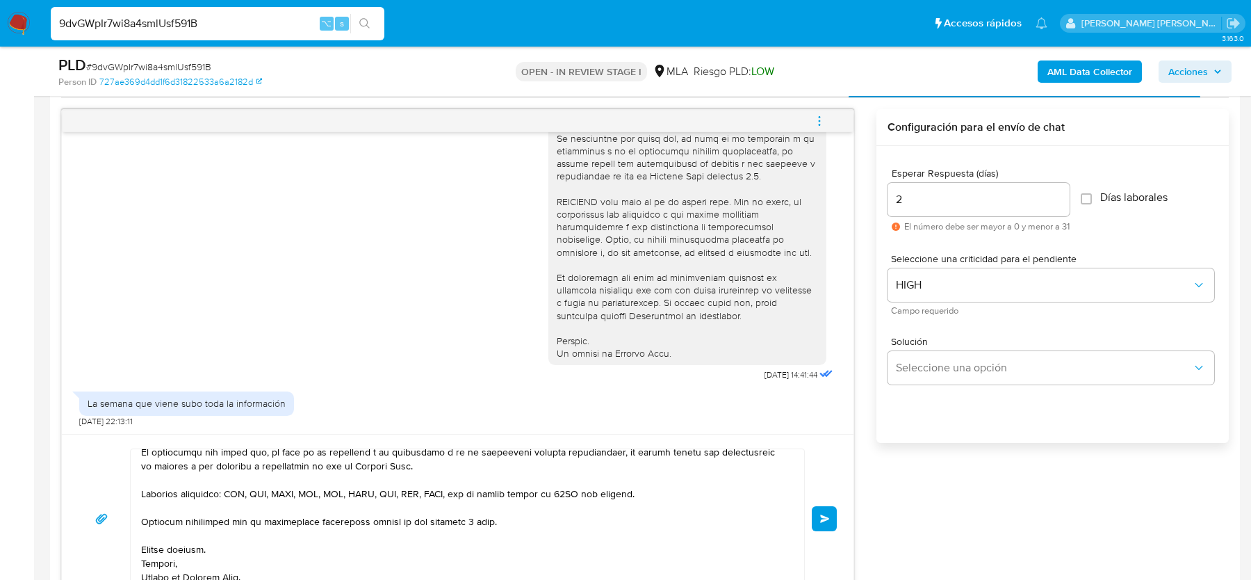
click at [833, 518] on button "Enviar" at bounding box center [824, 518] width 25 height 25
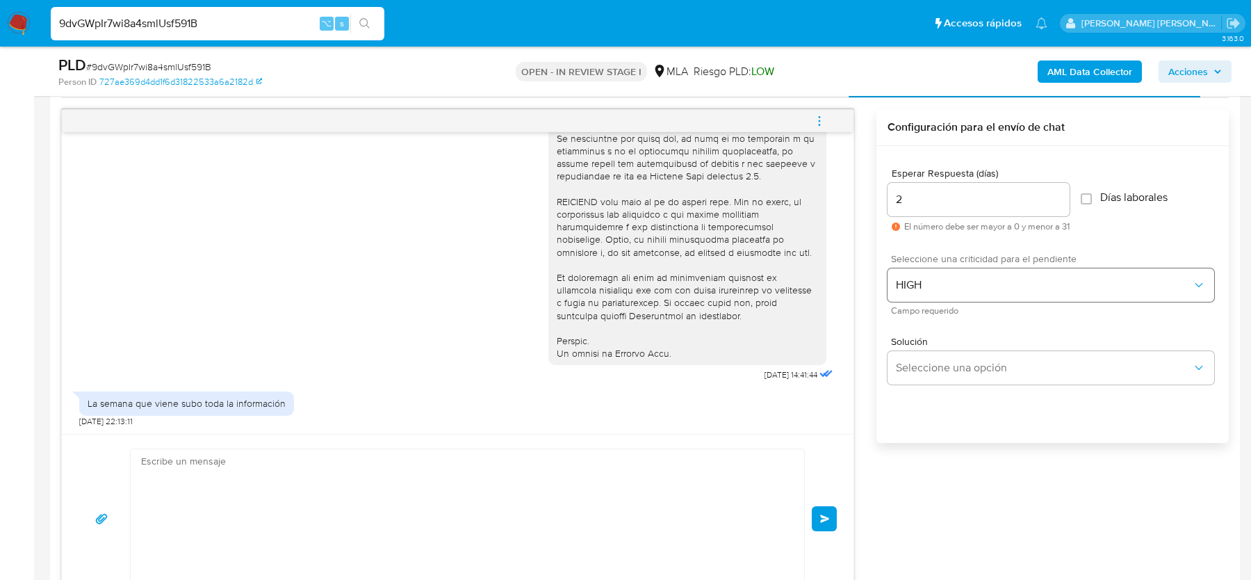
scroll to position [1252, 0]
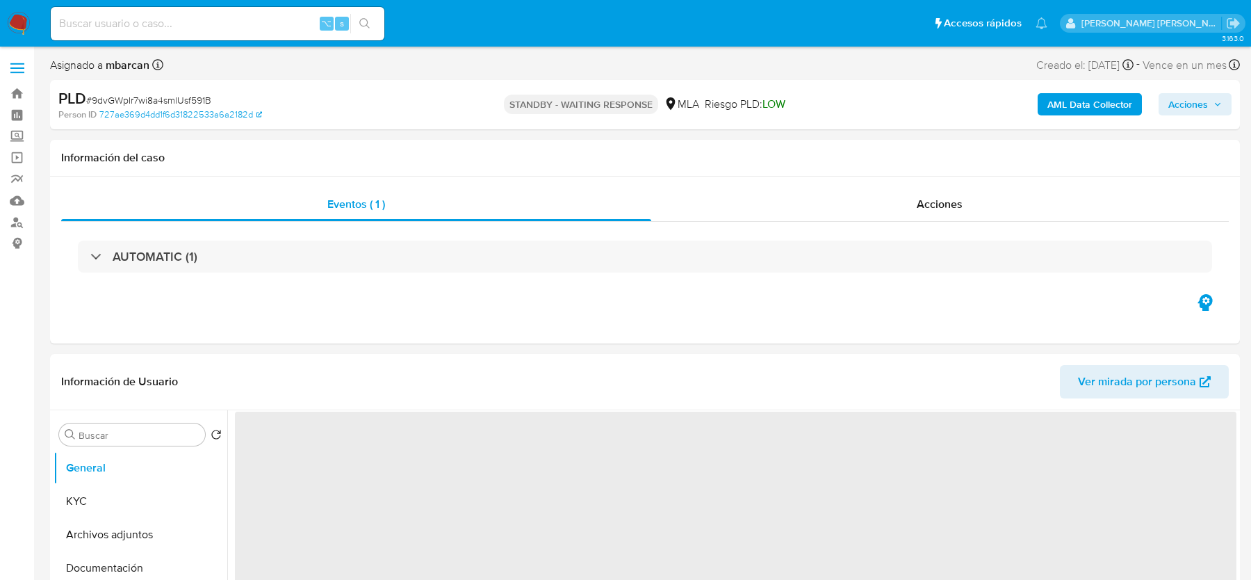
select select "10"
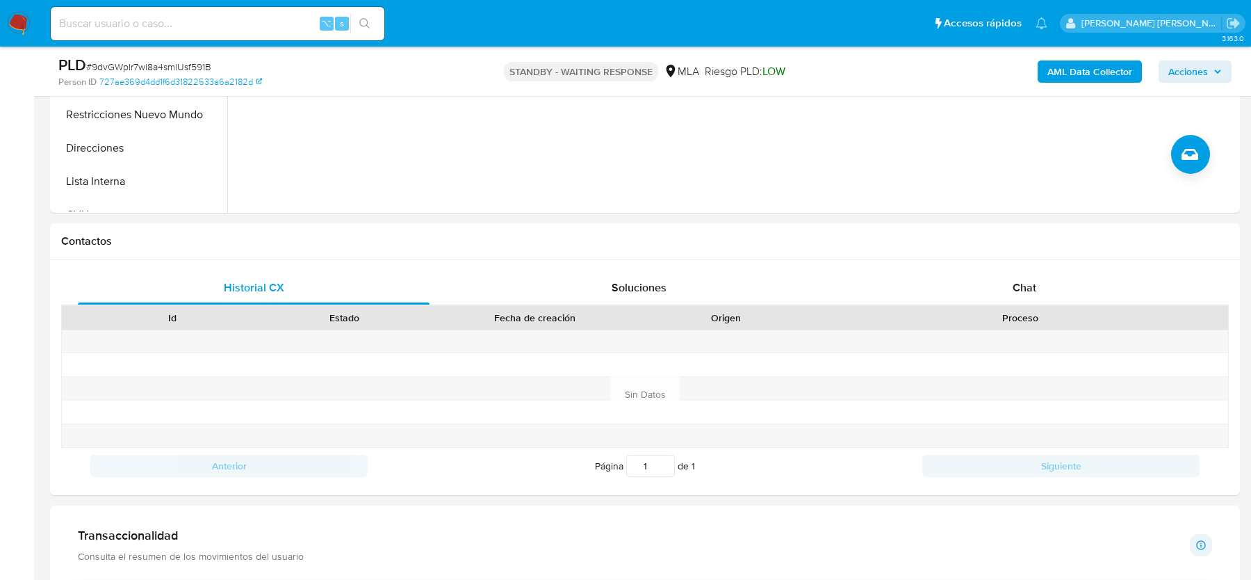
scroll to position [561, 0]
